Goal: Navigation & Orientation: Find specific page/section

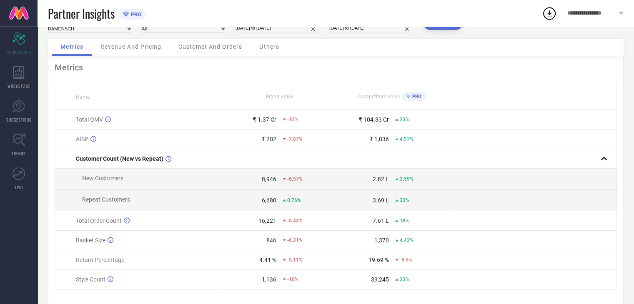
scroll to position [46, 0]
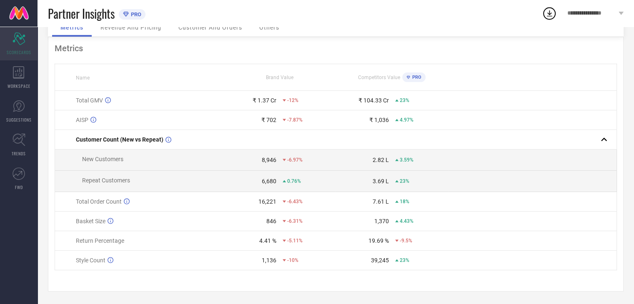
click at [19, 39] on icon "Scorecard" at bounding box center [19, 39] width 13 height 13
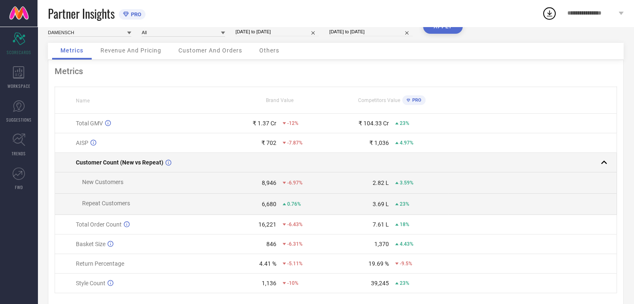
scroll to position [0, 0]
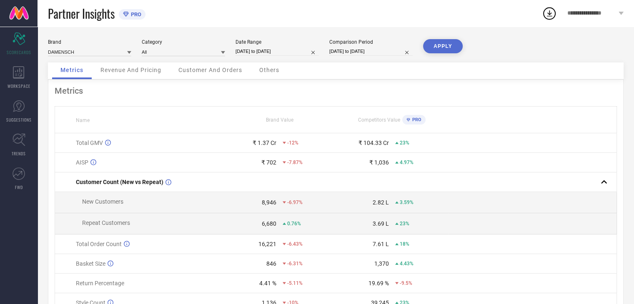
click at [585, 18] on div "**********" at bounding box center [595, 13] width 77 height 27
click at [18, 99] on link "SUGGESTIONS" at bounding box center [19, 111] width 38 height 33
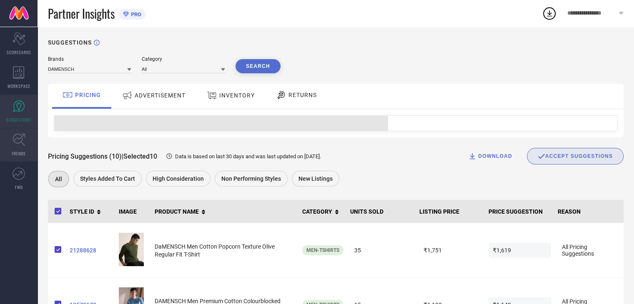
click at [13, 137] on icon at bounding box center [19, 139] width 13 height 13
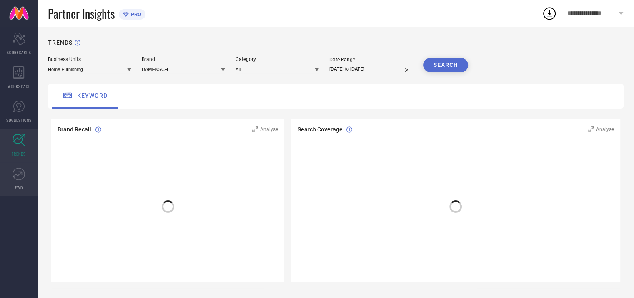
click at [15, 168] on icon at bounding box center [19, 174] width 13 height 13
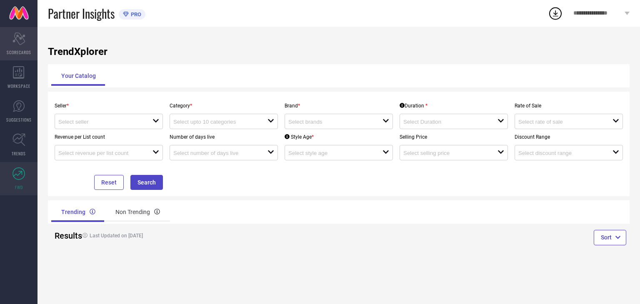
click at [13, 37] on icon "Scorecard" at bounding box center [19, 39] width 13 height 13
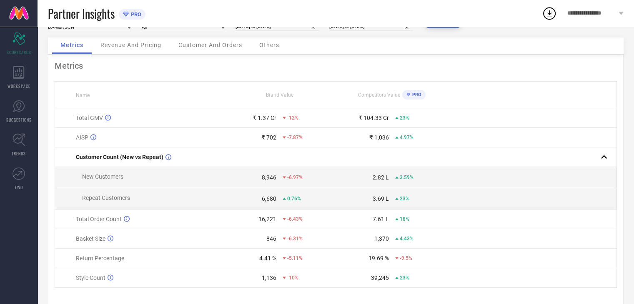
scroll to position [46, 0]
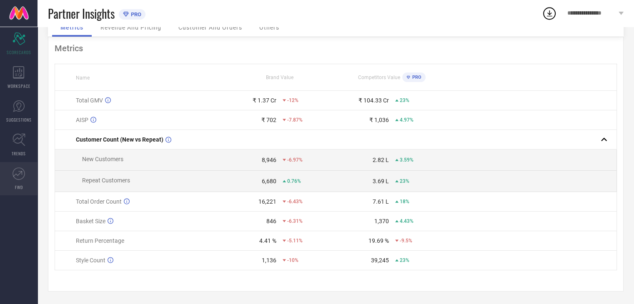
click at [15, 168] on icon at bounding box center [19, 174] width 13 height 13
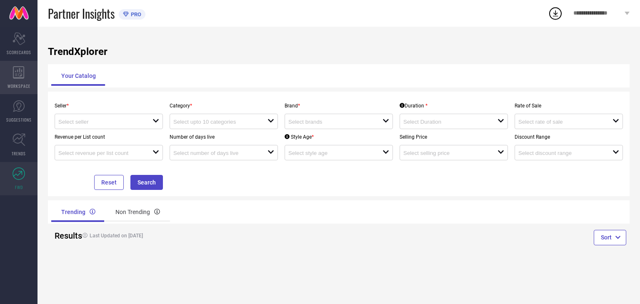
click at [18, 66] on icon at bounding box center [19, 72] width 12 height 13
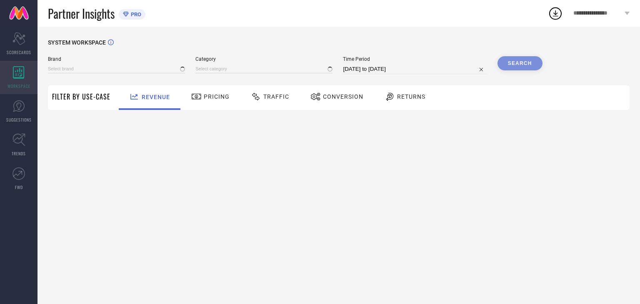
type input "DAMENSCH"
type input "All"
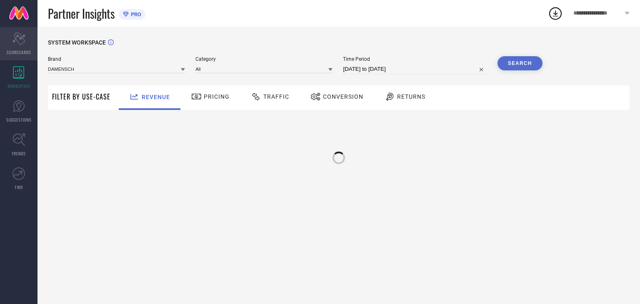
click at [18, 48] on div "Scorecard SCORECARDS" at bounding box center [19, 43] width 38 height 33
